Goal: Task Accomplishment & Management: Complete application form

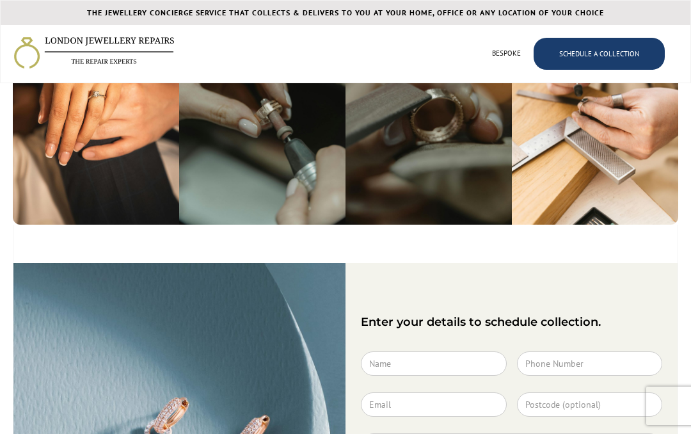
scroll to position [580, 0]
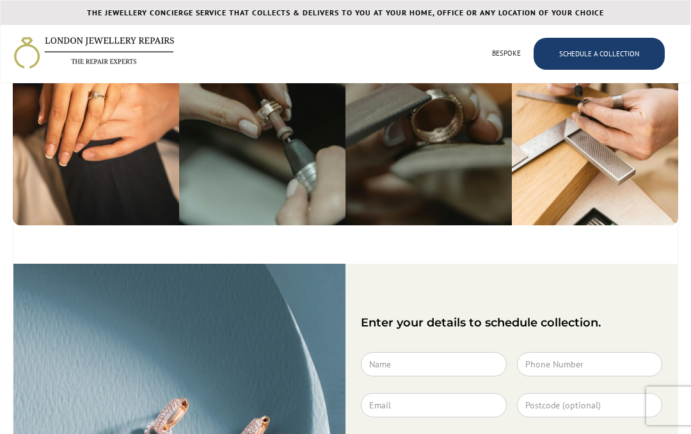
click at [598, 59] on link "SCHEDULE A COLLECTION" at bounding box center [599, 54] width 131 height 32
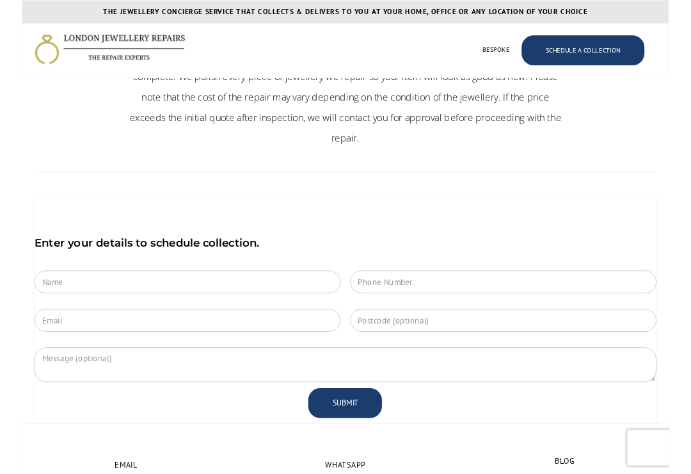
scroll to position [163, 0]
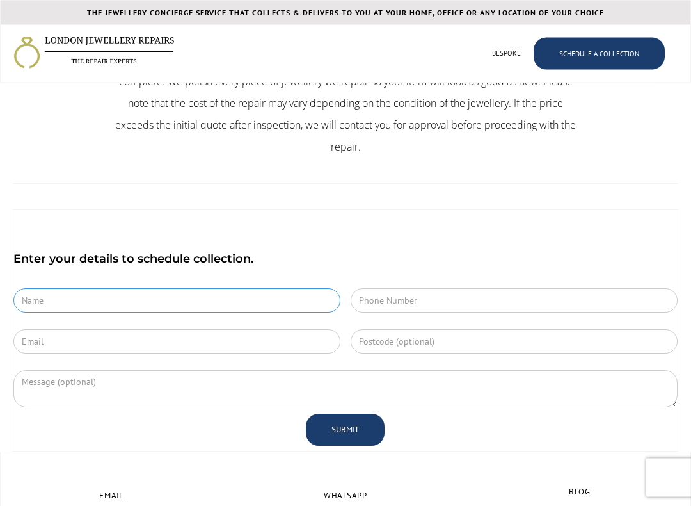
click at [53, 289] on input "Contact Form" at bounding box center [176, 301] width 327 height 24
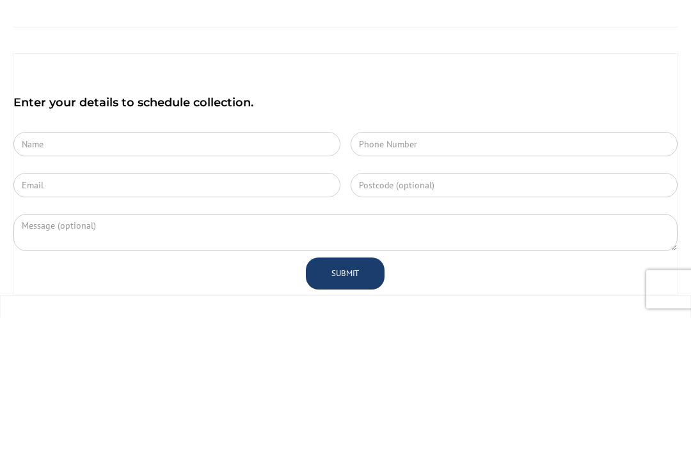
type input "Anna Gamble"
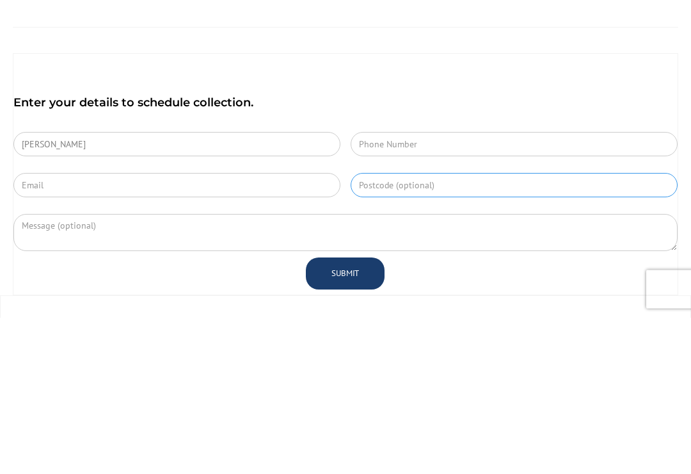
type input "PL51TW"
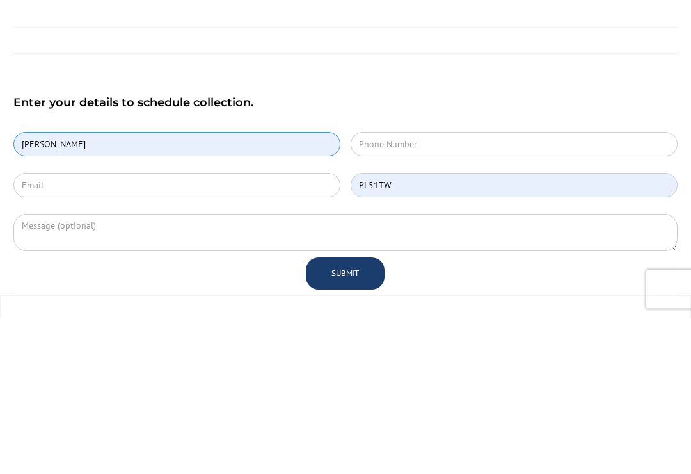
scroll to position [320, 0]
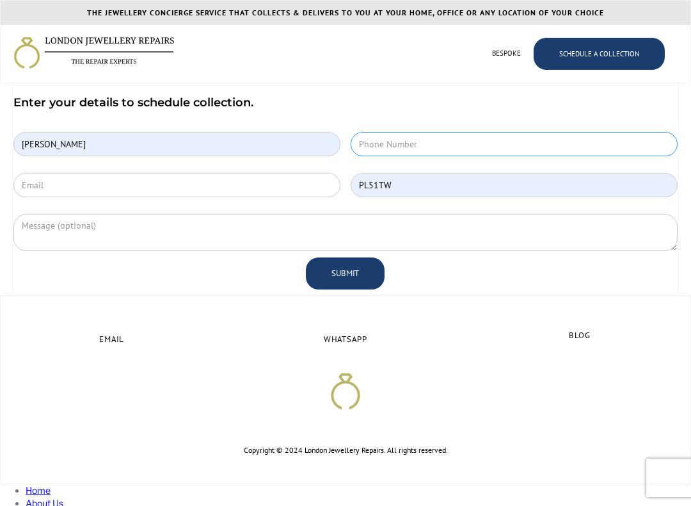
click at [399, 132] on input "Contact Form" at bounding box center [514, 144] width 327 height 24
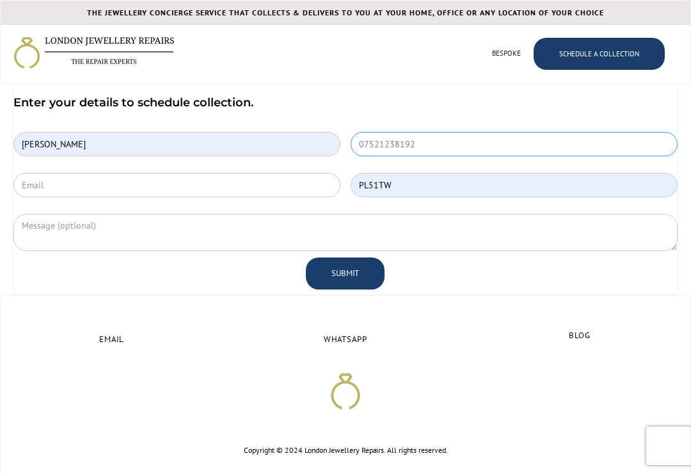
type input "07521238192"
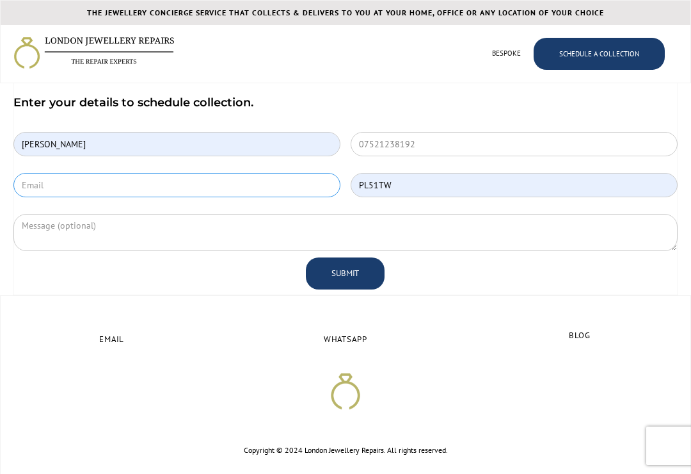
click at [48, 173] on input "Contact Form" at bounding box center [176, 185] width 327 height 24
type input "annavoo64@icloud.com"
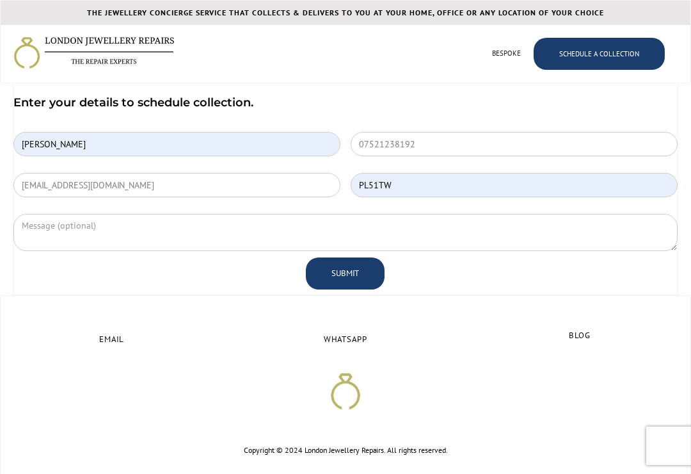
click at [151, 214] on textarea "Contact Form" at bounding box center [345, 232] width 664 height 37
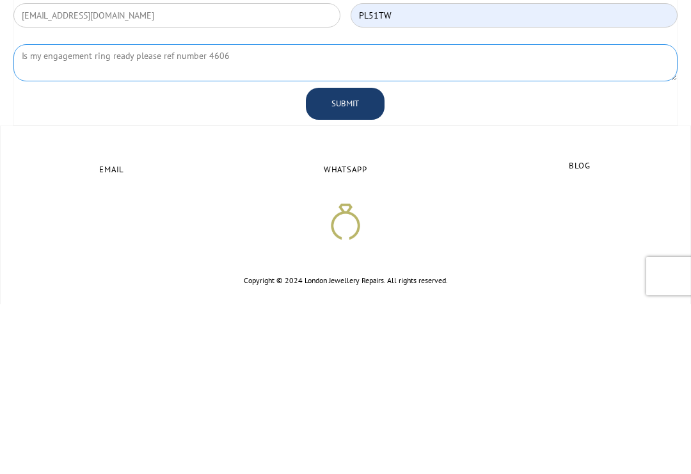
type textarea "Is my engagement ring ready please ref number 4606"
click at [347, 257] on input "SUBMIT" at bounding box center [345, 273] width 79 height 32
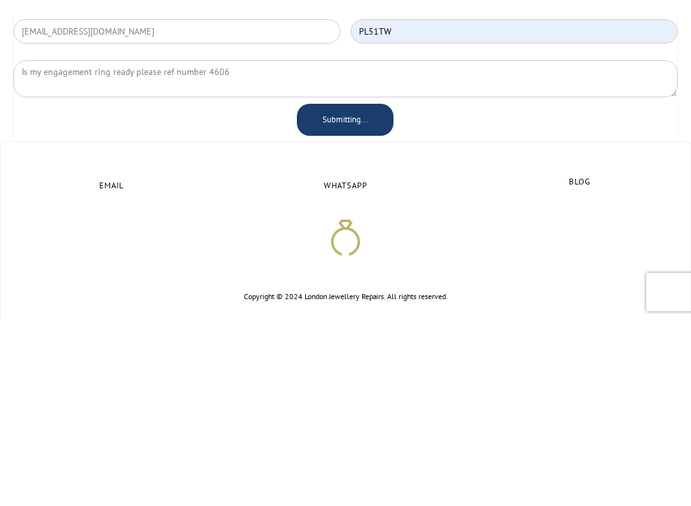
scroll to position [490, 0]
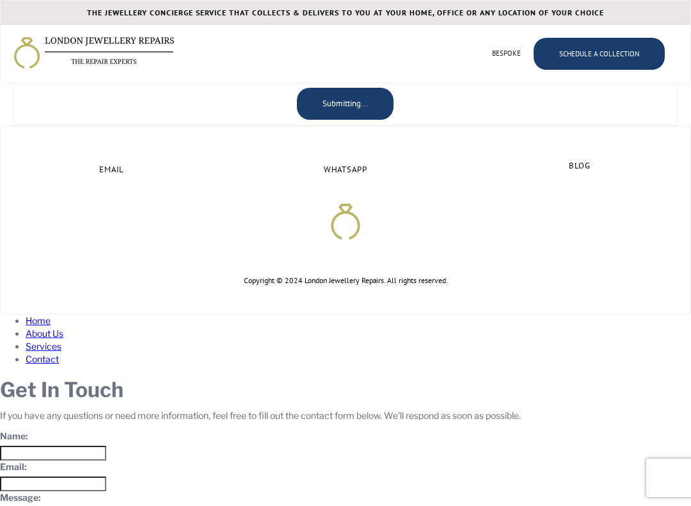
type input "SUBMIT"
